Goal: Find specific page/section: Find specific page/section

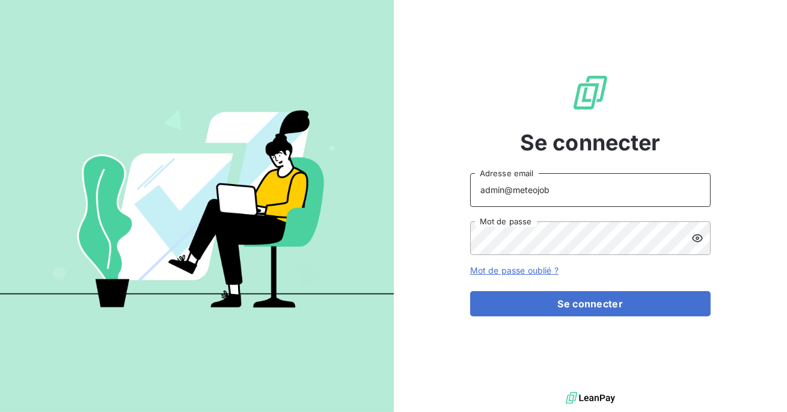
click at [575, 204] on input "admin@meteojob" at bounding box center [590, 190] width 240 height 34
type input "admin@newcliptechnics"
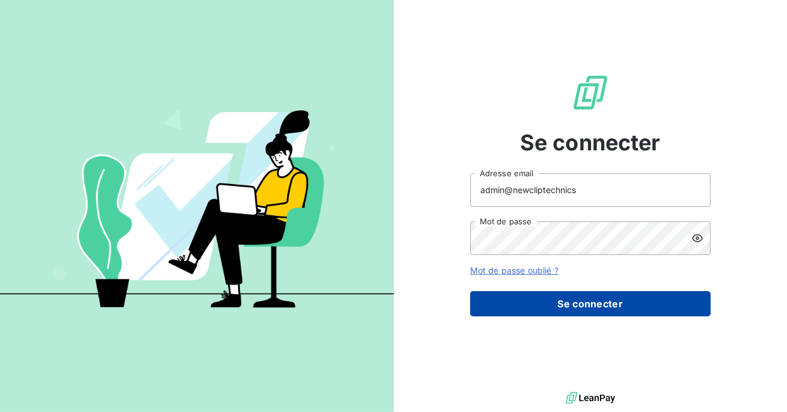
click at [579, 298] on button "Se connecter" at bounding box center [590, 303] width 240 height 25
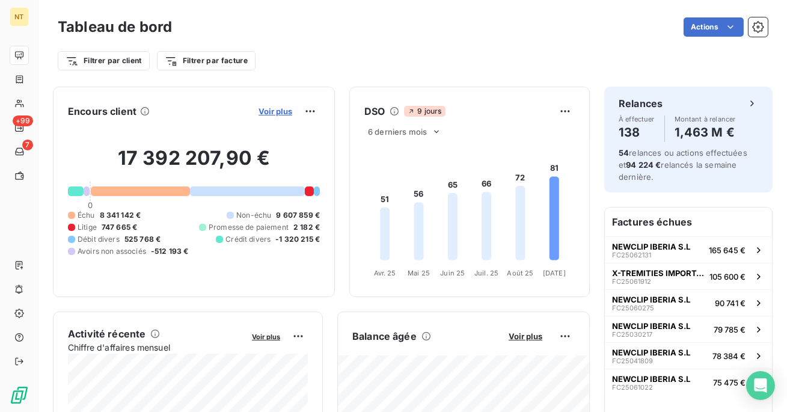
click at [280, 111] on span "Voir plus" at bounding box center [275, 111] width 34 height 10
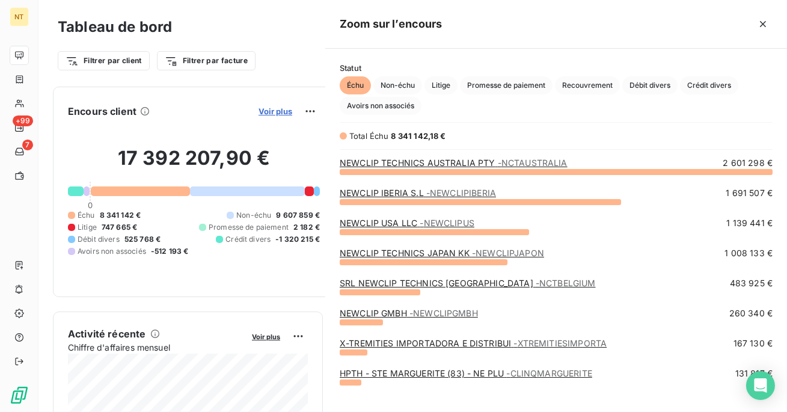
scroll to position [240, 461]
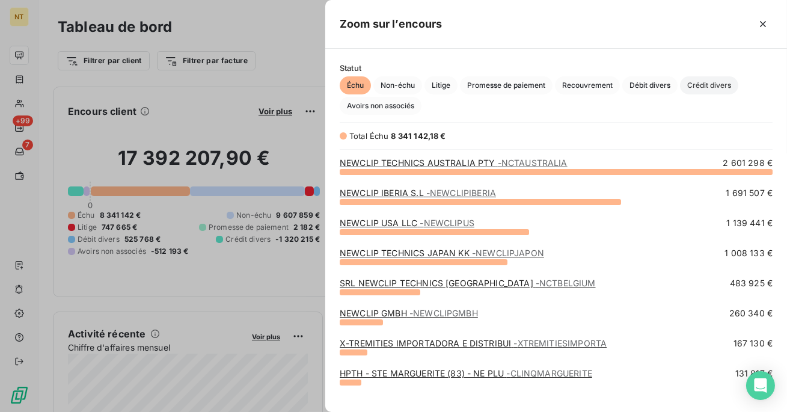
click at [701, 87] on span "Crédit divers" at bounding box center [709, 85] width 58 height 18
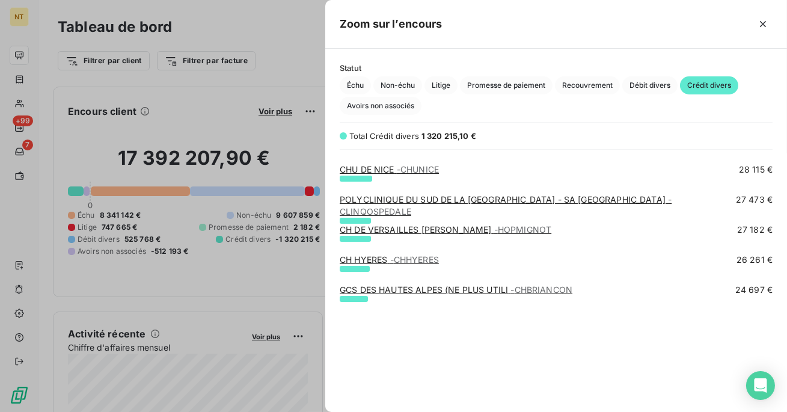
scroll to position [0, 0]
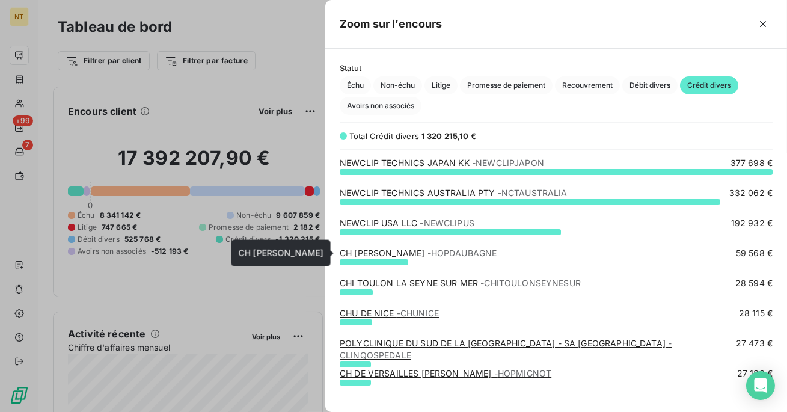
click at [416, 249] on link "CH [PERSON_NAME]" at bounding box center [418, 253] width 157 height 10
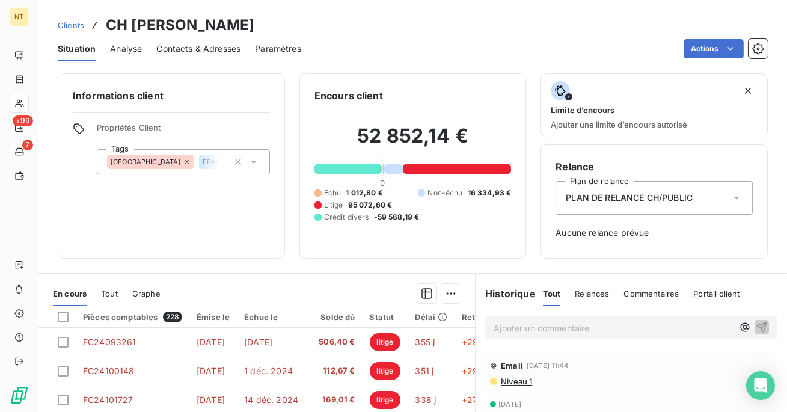
drag, startPoint x: 391, startPoint y: 26, endPoint x: 105, endPoint y: 31, distance: 286.1
click at [105, 31] on div "Clients CH [PERSON_NAME]" at bounding box center [412, 25] width 748 height 22
copy h3 "CH [PERSON_NAME]"
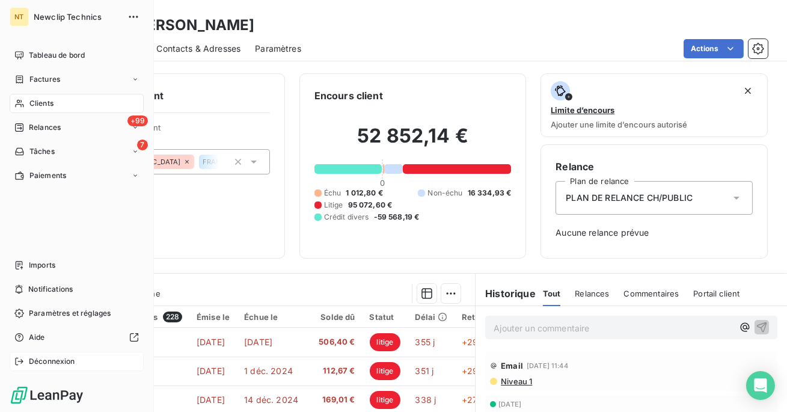
click at [47, 360] on span "Déconnexion" at bounding box center [52, 361] width 46 height 11
